Goal: Find specific page/section: Find specific page/section

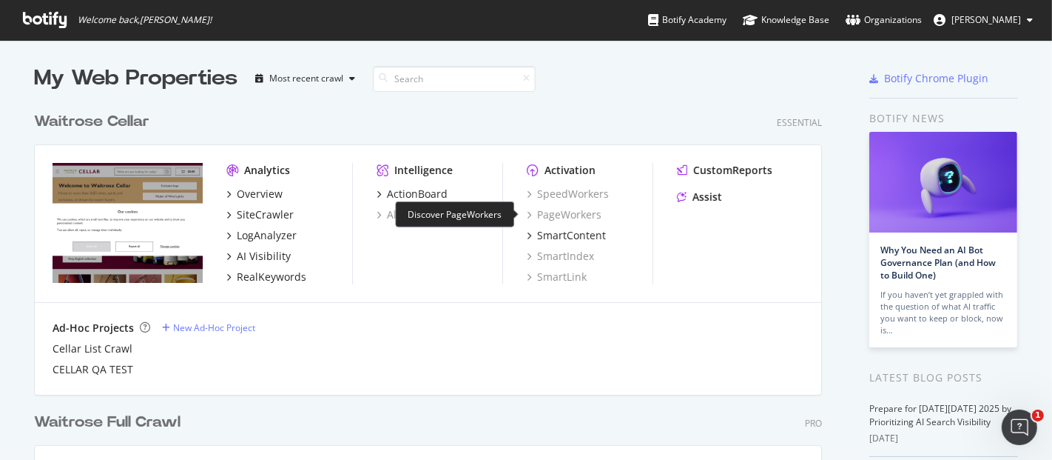
click at [551, 216] on div "PageWorkers" at bounding box center [564, 214] width 75 height 15
